Goal: Obtain resource: Obtain resource

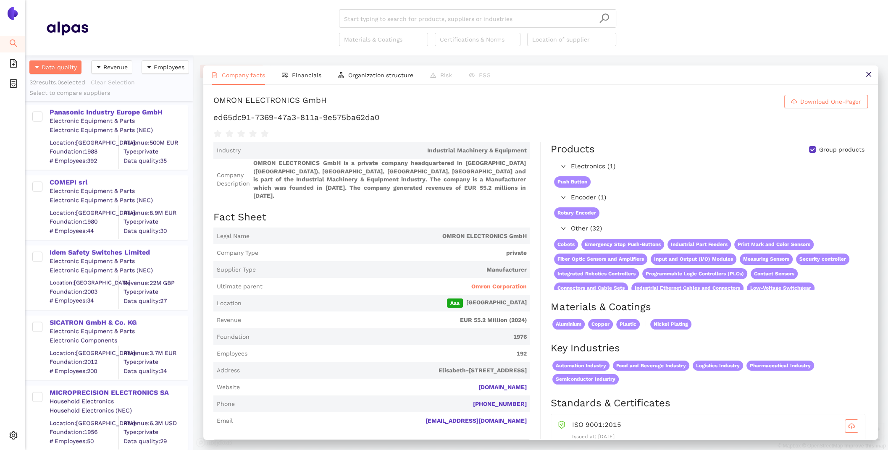
scroll to position [314, 0]
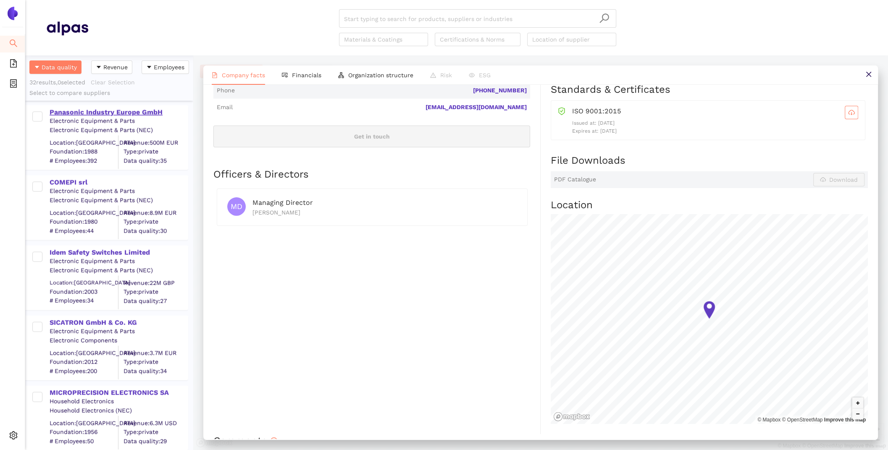
click at [83, 106] on div "Panasonic Industry Europe GmbH" at bounding box center [119, 111] width 138 height 11
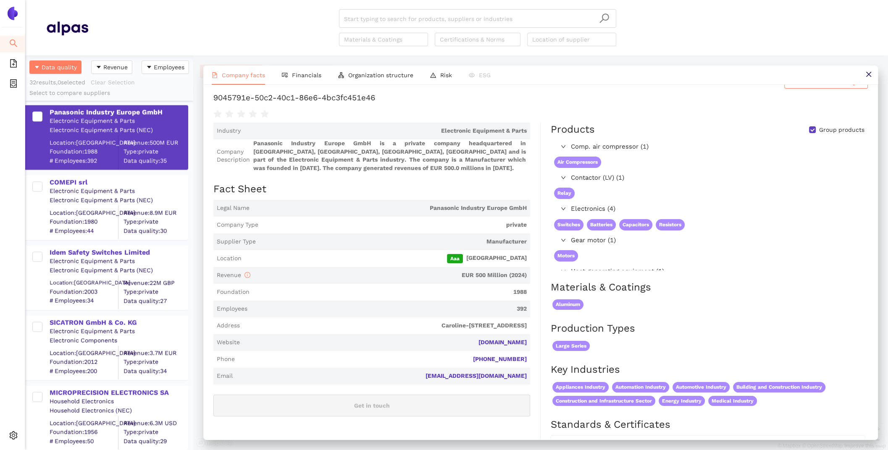
scroll to position [0, 0]
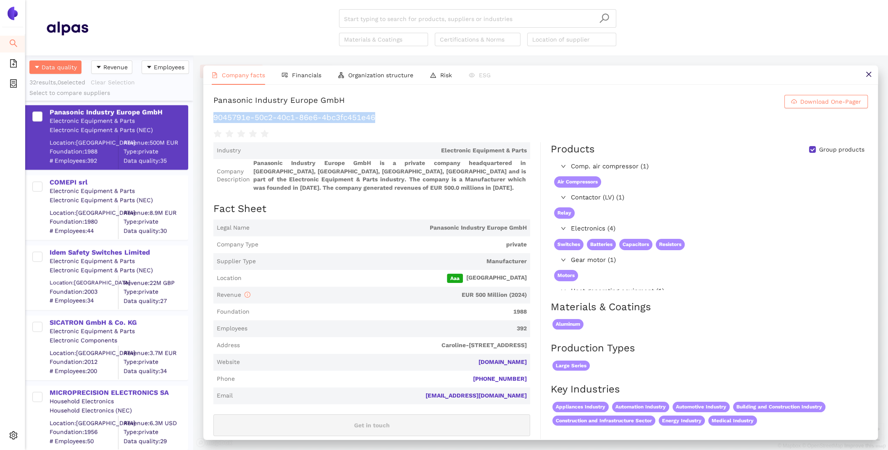
drag, startPoint x: 387, startPoint y: 118, endPoint x: 239, endPoint y: 110, distance: 148.1
click at [239, 110] on div "Panasonic Industry Europe GmbH Download One-Pager 9045791e-50c2-40c1-86e6-4bc3f…" at bounding box center [540, 117] width 654 height 44
copy h1 "9045791e-50c2-40c1-86e6-4bc3fc451e46"
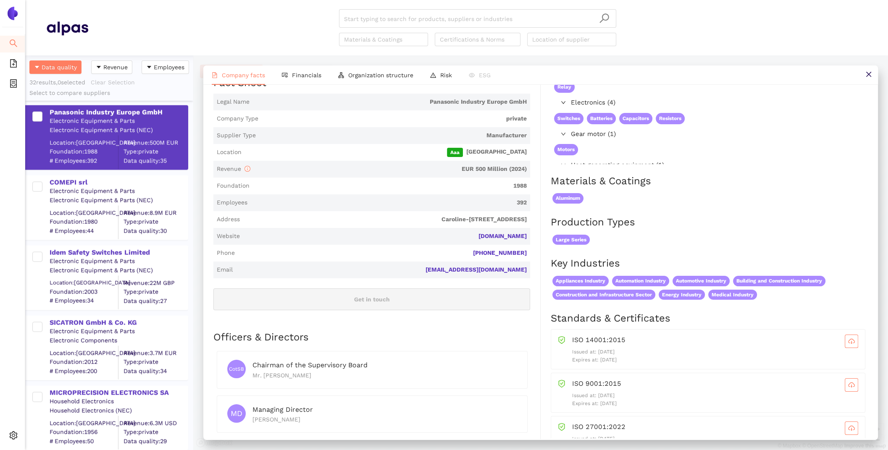
scroll to position [203, 0]
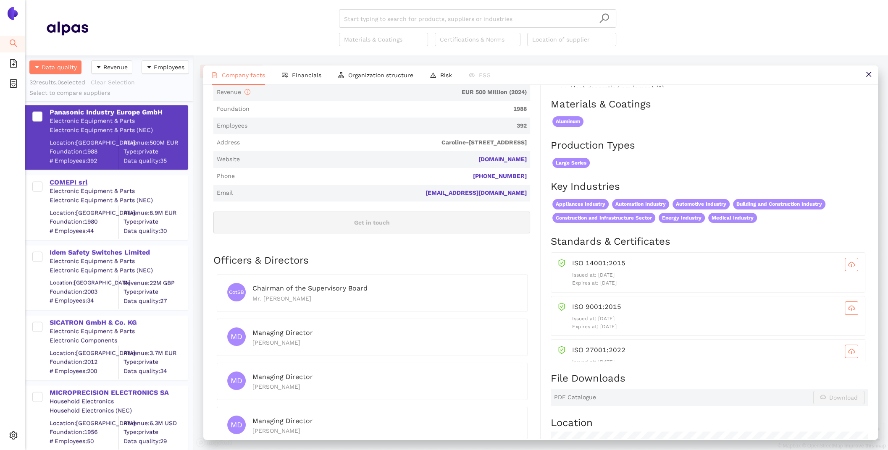
click at [82, 184] on div "COMEPI srl" at bounding box center [119, 182] width 138 height 9
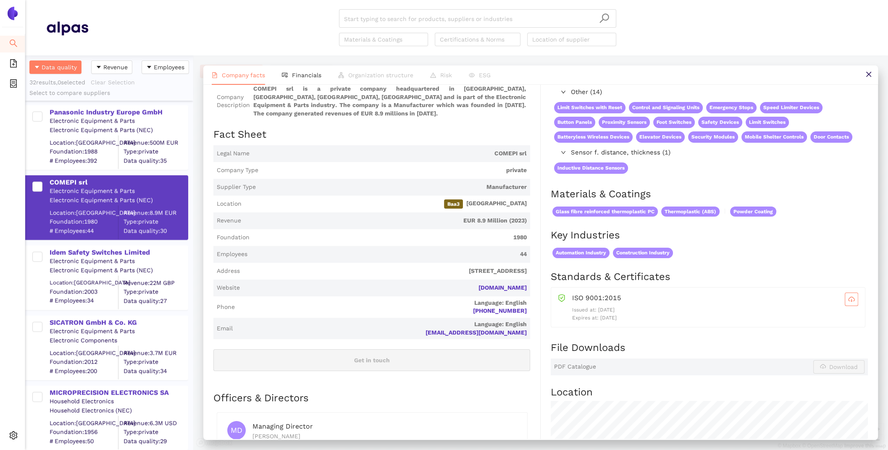
scroll to position [0, 0]
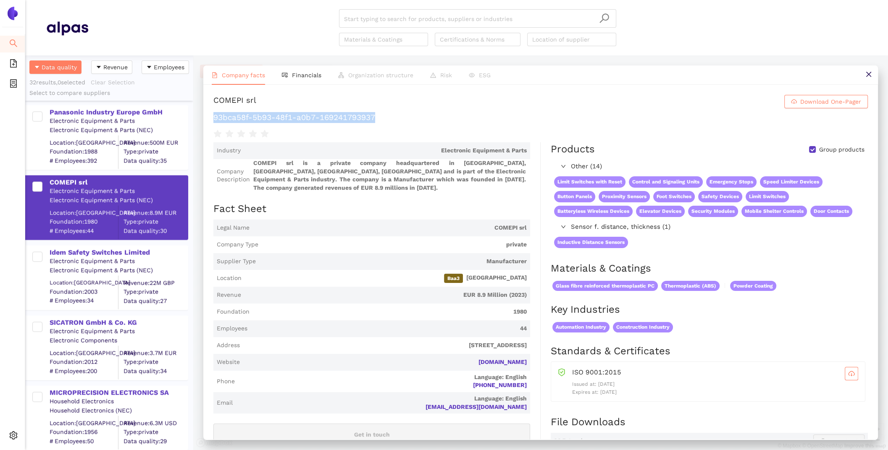
drag, startPoint x: 358, startPoint y: 115, endPoint x: 207, endPoint y: 115, distance: 150.4
click at [207, 115] on div "COMEPI srl Download One-Pager 93bca58f-5b93-48f1-a0b7-169241793937 Industry Ele…" at bounding box center [540, 262] width 675 height 354
copy h1 "93bca58f-5b93-48f1-a0b7-169241793937"
click at [123, 249] on div "Idem Safety Switches Limited" at bounding box center [119, 252] width 138 height 9
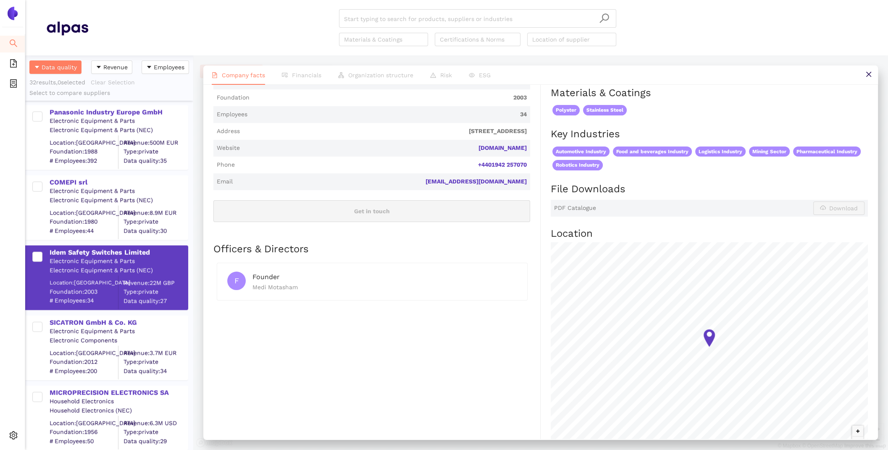
scroll to position [266, 0]
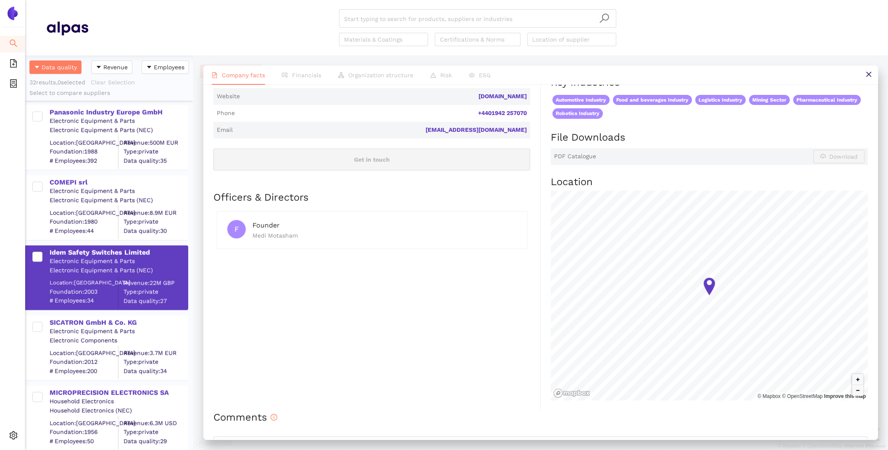
drag, startPoint x: 535, startPoint y: 96, endPoint x: 469, endPoint y: 94, distance: 66.4
click at [469, 94] on div "Industry Electronic Equipment & Parts Company Description Idem Safety Switches …" at bounding box center [376, 144] width 327 height 534
copy link "[DOMAIN_NAME]"
click at [107, 319] on div "SICATRON GmbH & Co. KG" at bounding box center [119, 322] width 138 height 9
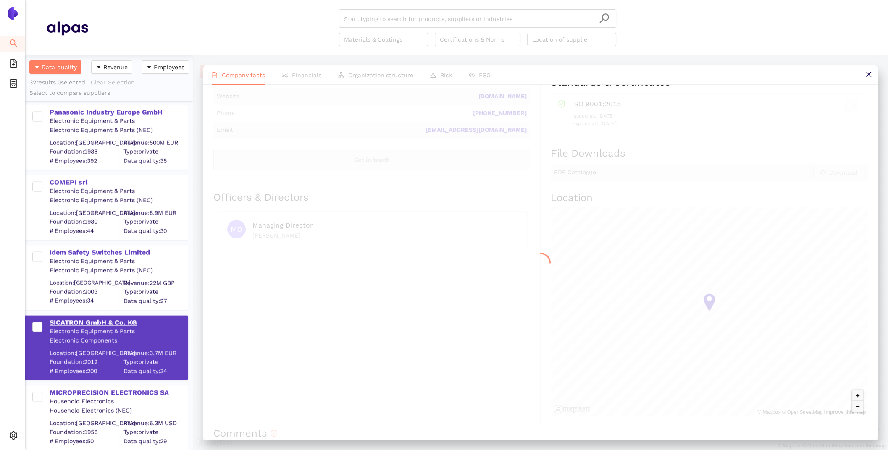
scroll to position [0, 0]
